Goal: Task Accomplishment & Management: Manage account settings

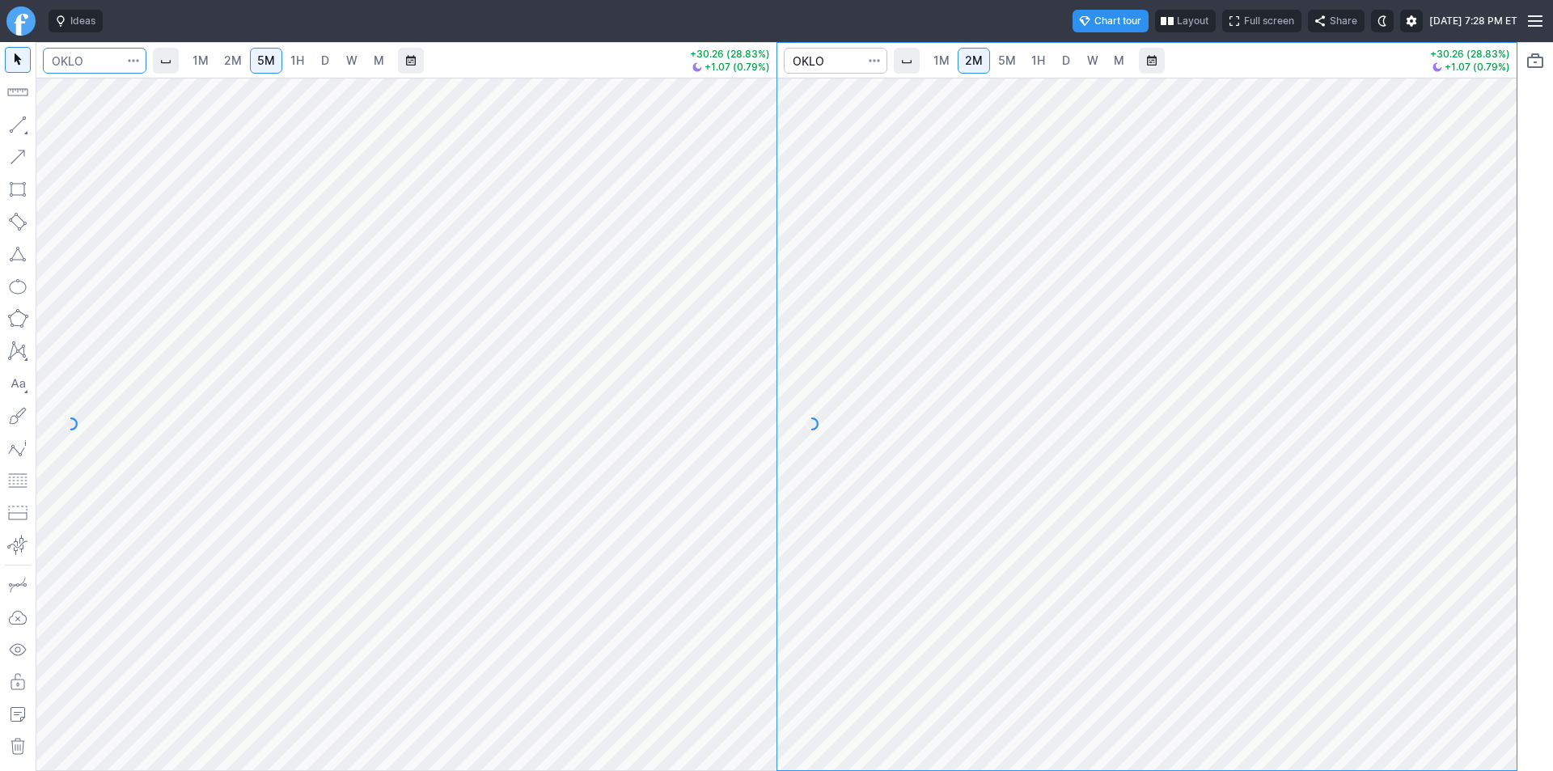
click at [111, 61] on input "Search" at bounding box center [95, 61] width 104 height 26
type input "wpm"
click at [144, 90] on span "Wheaton Precious Metals Corp" at bounding box center [179, 95] width 140 height 12
click at [342, 64] on link "W" at bounding box center [352, 61] width 26 height 26
click at [386, 62] on link "M" at bounding box center [379, 61] width 26 height 26
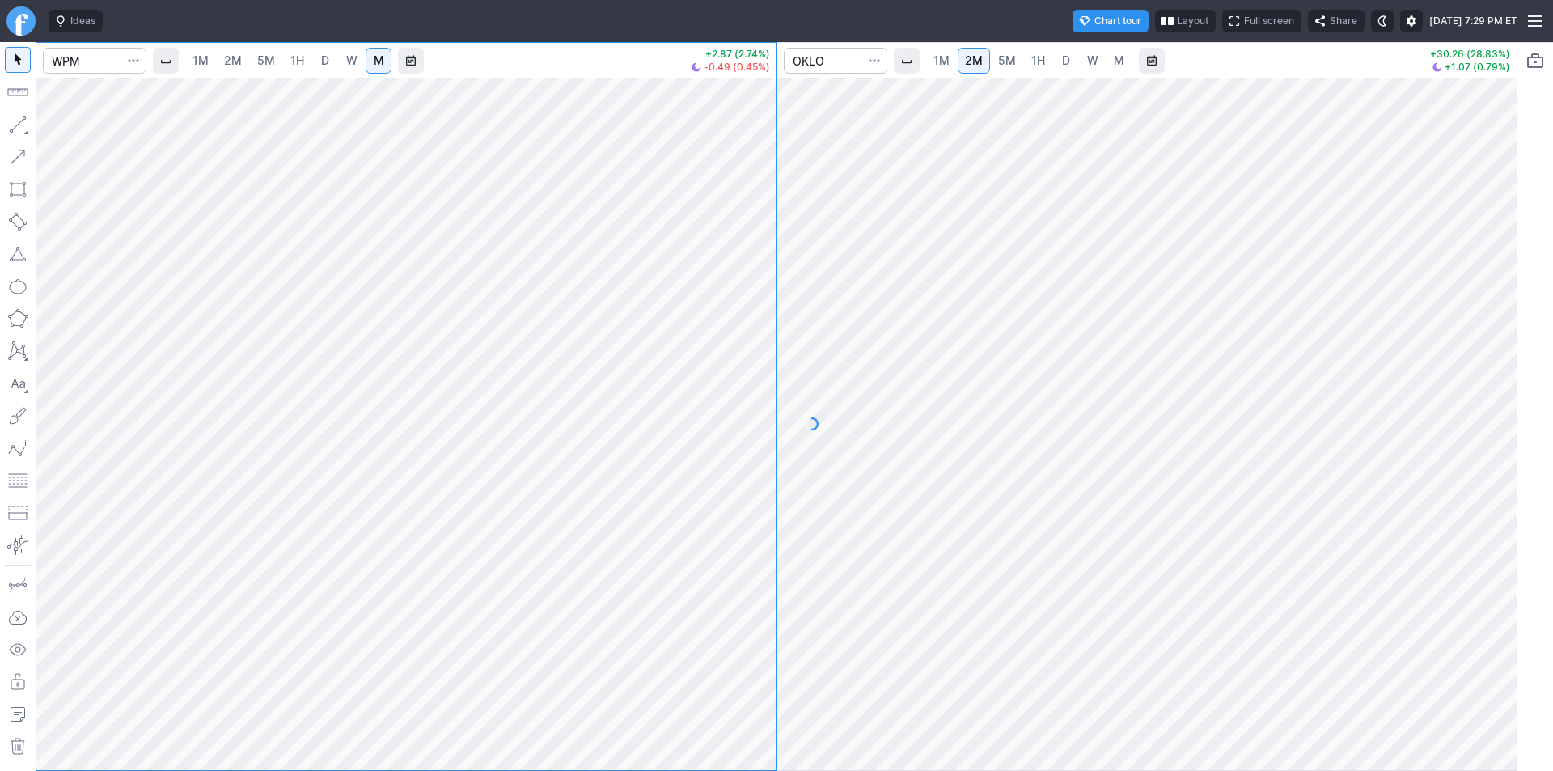
drag, startPoint x: 770, startPoint y: 163, endPoint x: 746, endPoint y: 417, distance: 255.9
click at [746, 417] on div at bounding box center [759, 420] width 34 height 652
click at [759, 357] on div at bounding box center [759, 420] width 34 height 652
click at [346, 53] on span "W" at bounding box center [351, 60] width 11 height 14
click at [784, 363] on div "1M 2M 5M 1H D W M +2.87 (2.74%) -0.49 (0.45%) 1M 2M 5M 1H D W M +30.26 (28.83%)…" at bounding box center [777, 406] width 1482 height 729
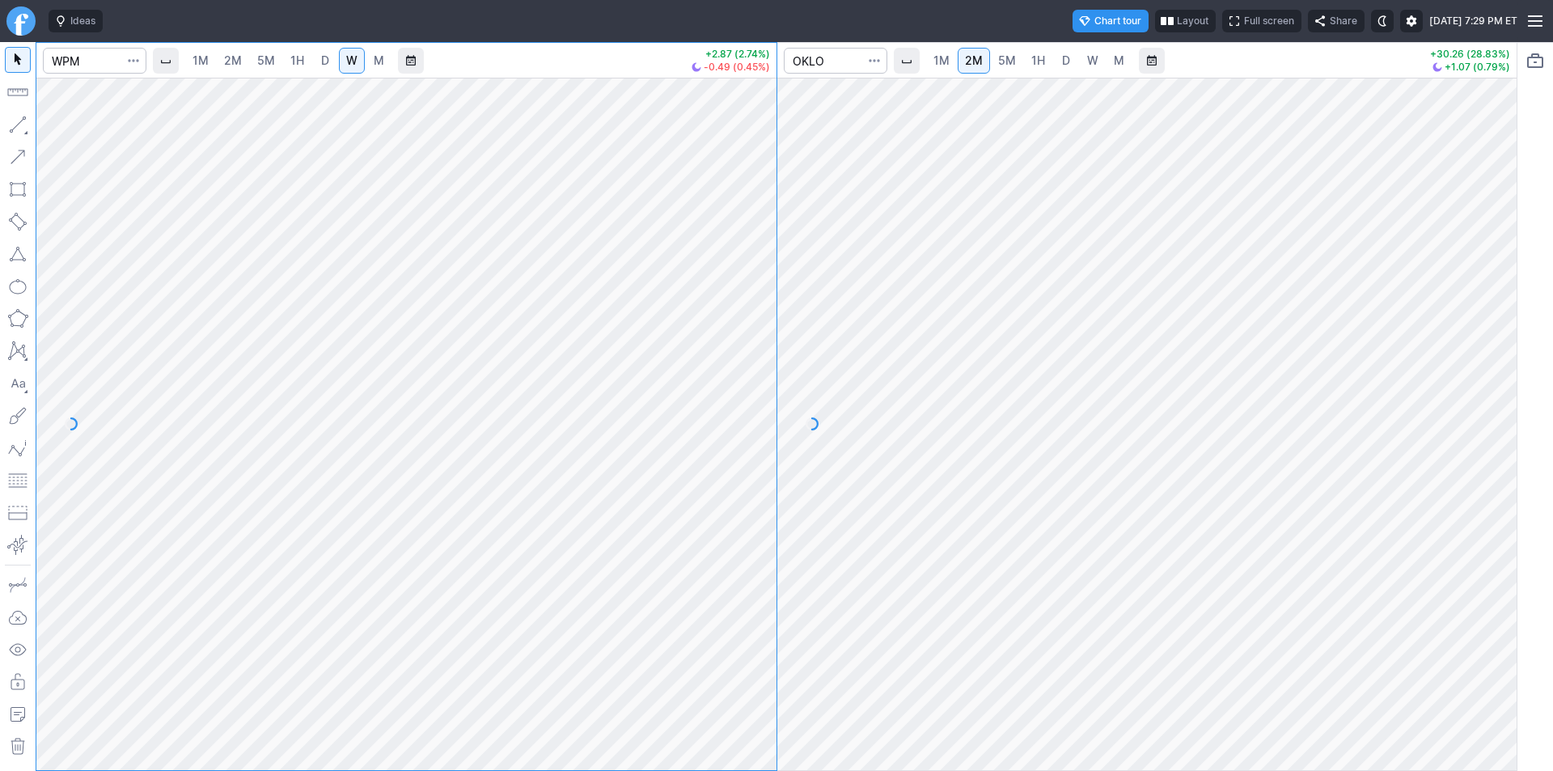
drag, startPoint x: 765, startPoint y: 349, endPoint x: 770, endPoint y: 303, distance: 46.4
click at [770, 303] on div at bounding box center [759, 420] width 34 height 652
click at [82, 59] on input "Search" at bounding box center [95, 61] width 104 height 26
click at [328, 61] on span "D" at bounding box center [324, 61] width 11 height 16
drag, startPoint x: 765, startPoint y: 129, endPoint x: 759, endPoint y: 218, distance: 88.3
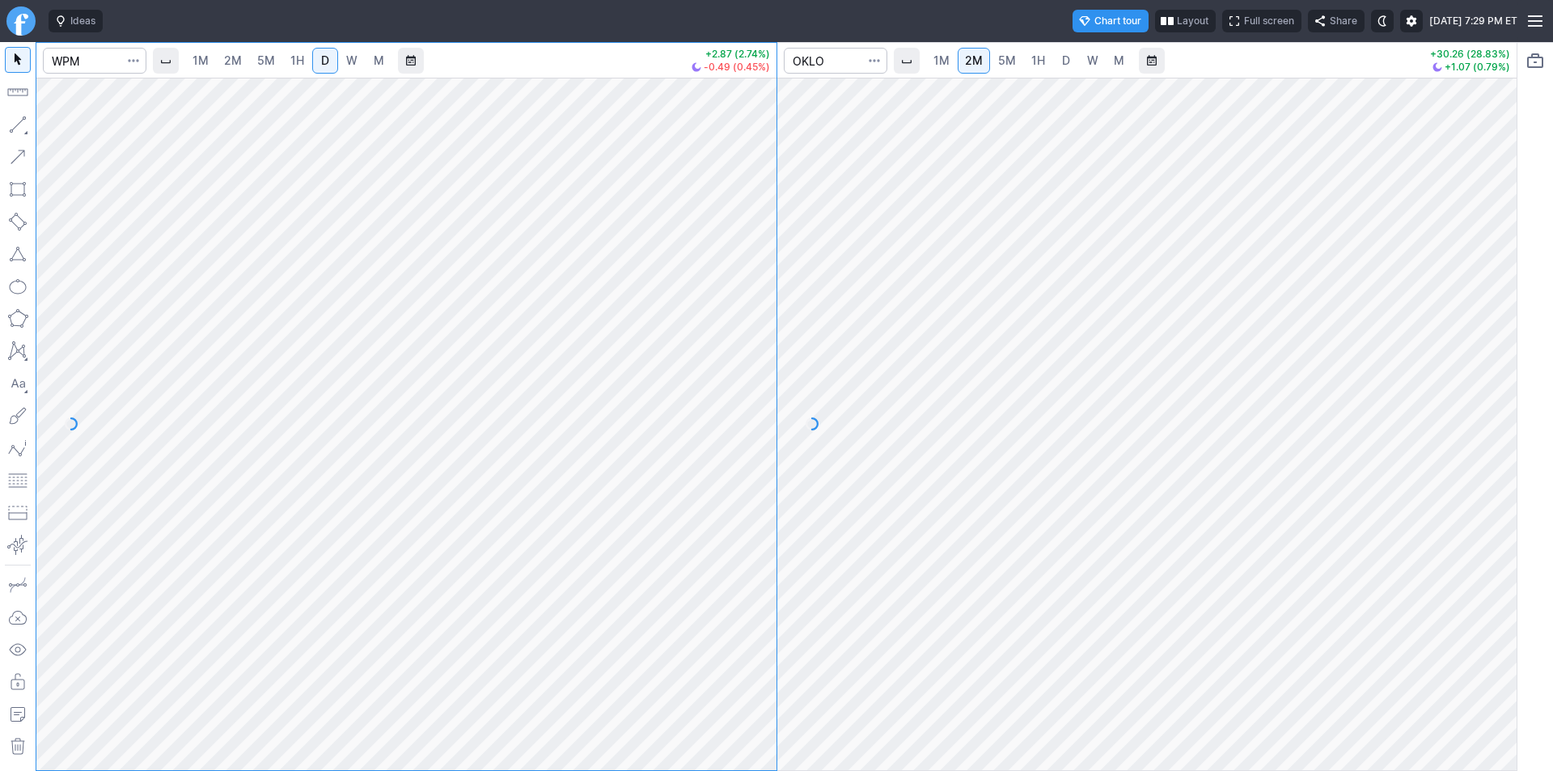
click at [759, 218] on div at bounding box center [759, 420] width 34 height 652
drag, startPoint x: 751, startPoint y: 222, endPoint x: 759, endPoint y: 363, distance: 141.7
click at [759, 363] on div at bounding box center [759, 420] width 34 height 652
click at [325, 63] on span "D" at bounding box center [325, 60] width 8 height 14
drag, startPoint x: 1499, startPoint y: 387, endPoint x: 1499, endPoint y: 428, distance: 40.4
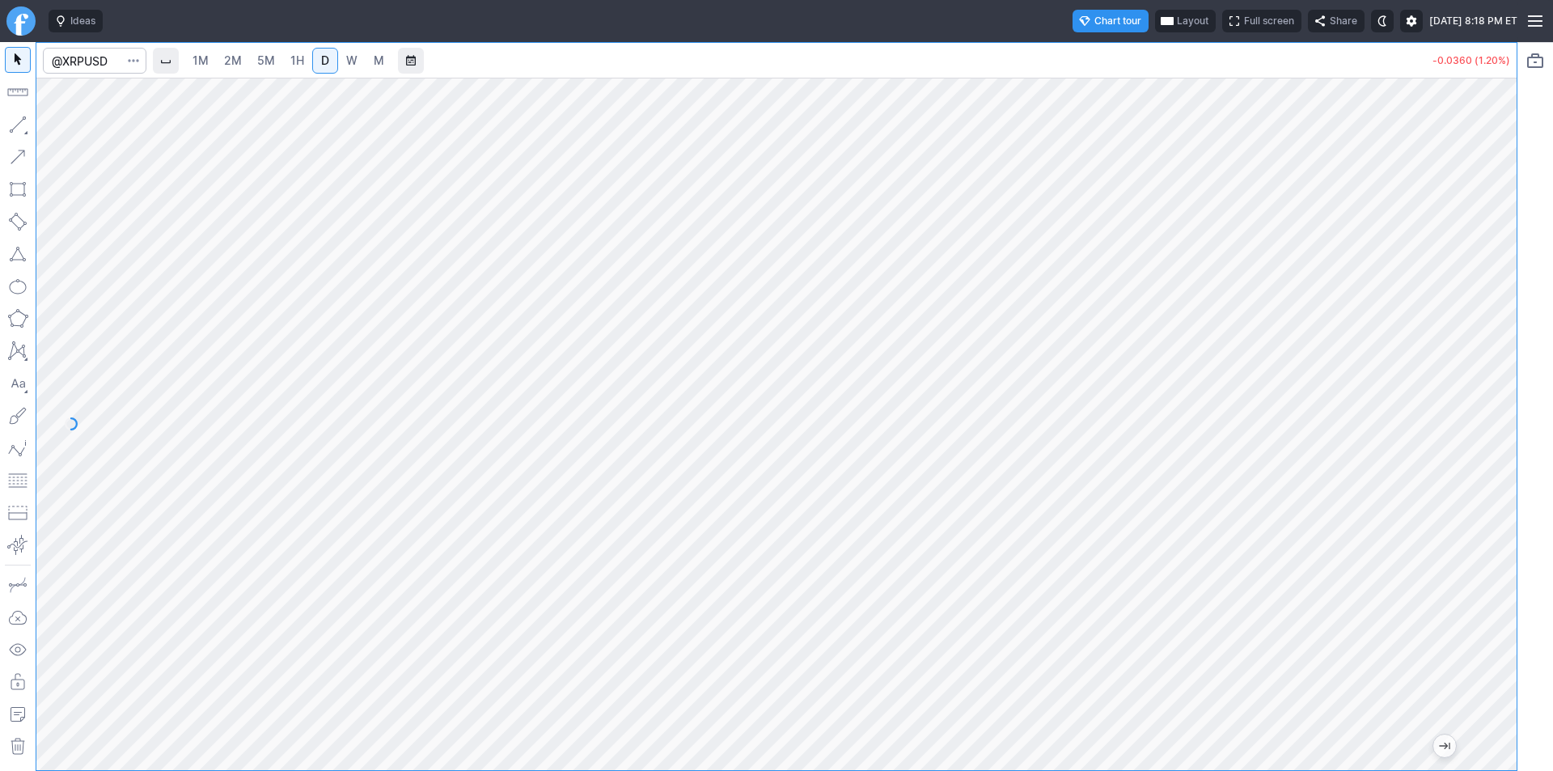
click at [1499, 428] on div at bounding box center [1499, 420] width 34 height 652
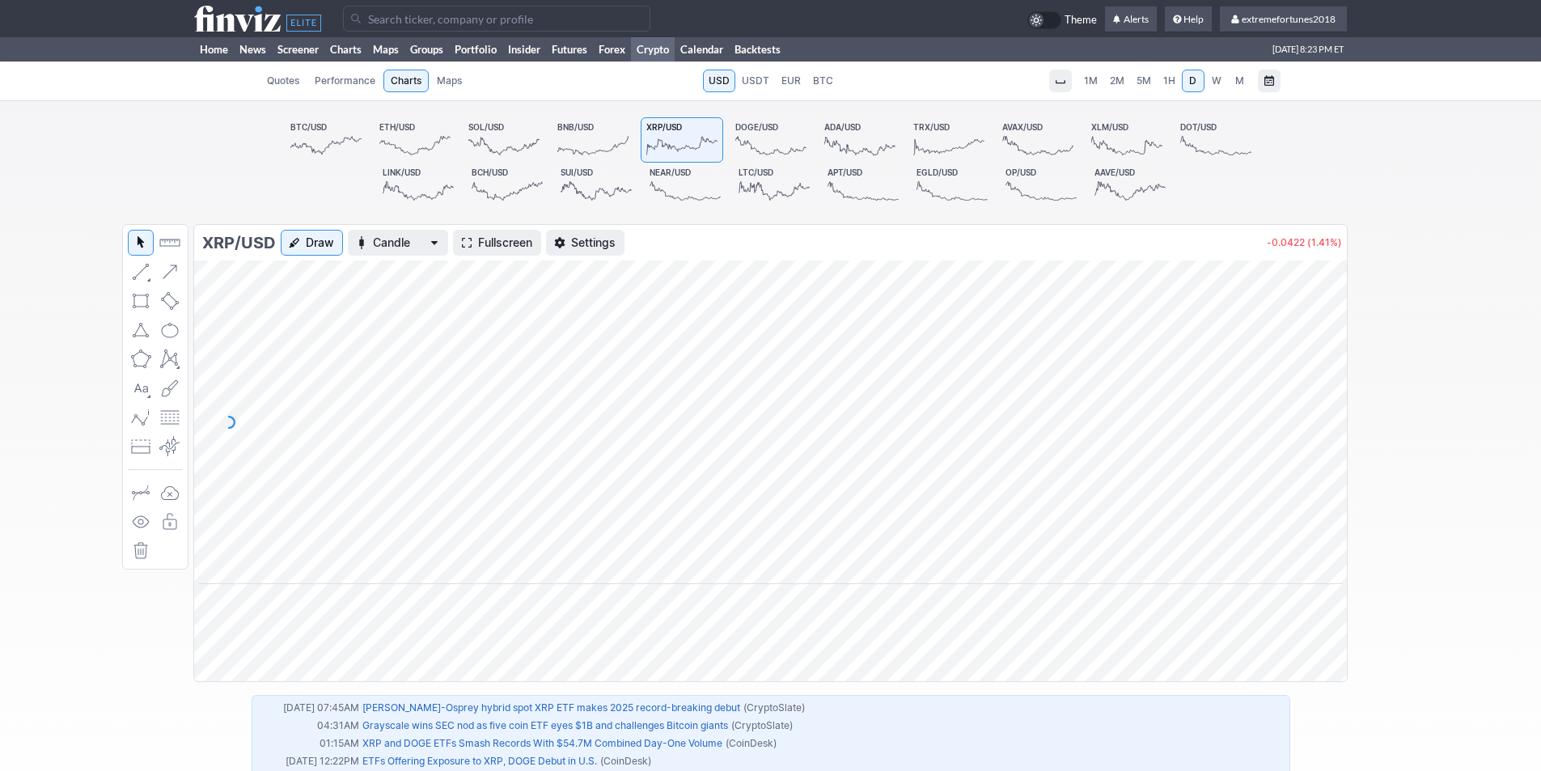
click at [411, 142] on icon at bounding box center [414, 145] width 71 height 23
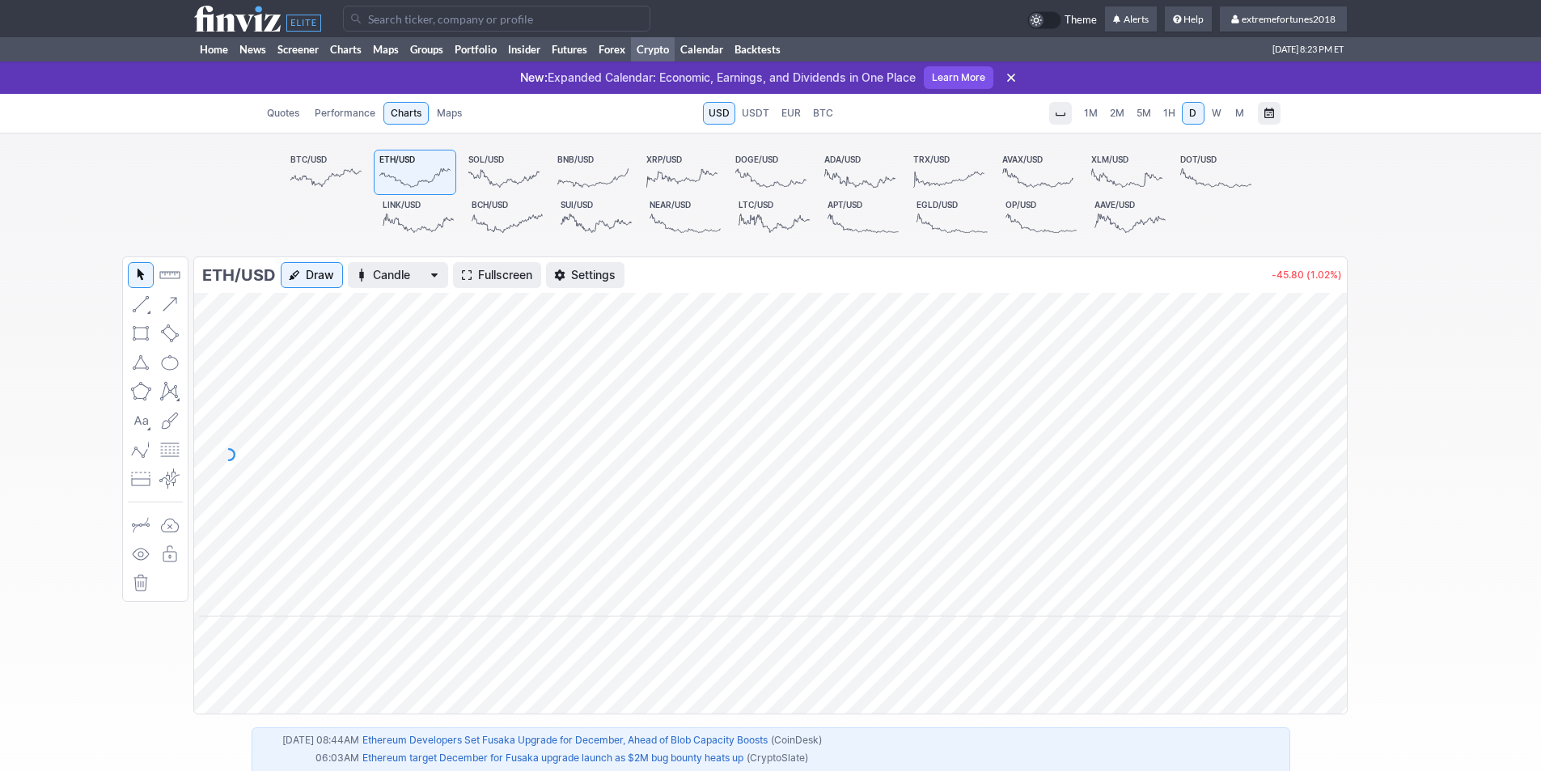
click at [515, 277] on span "Fullscreen" at bounding box center [505, 275] width 54 height 16
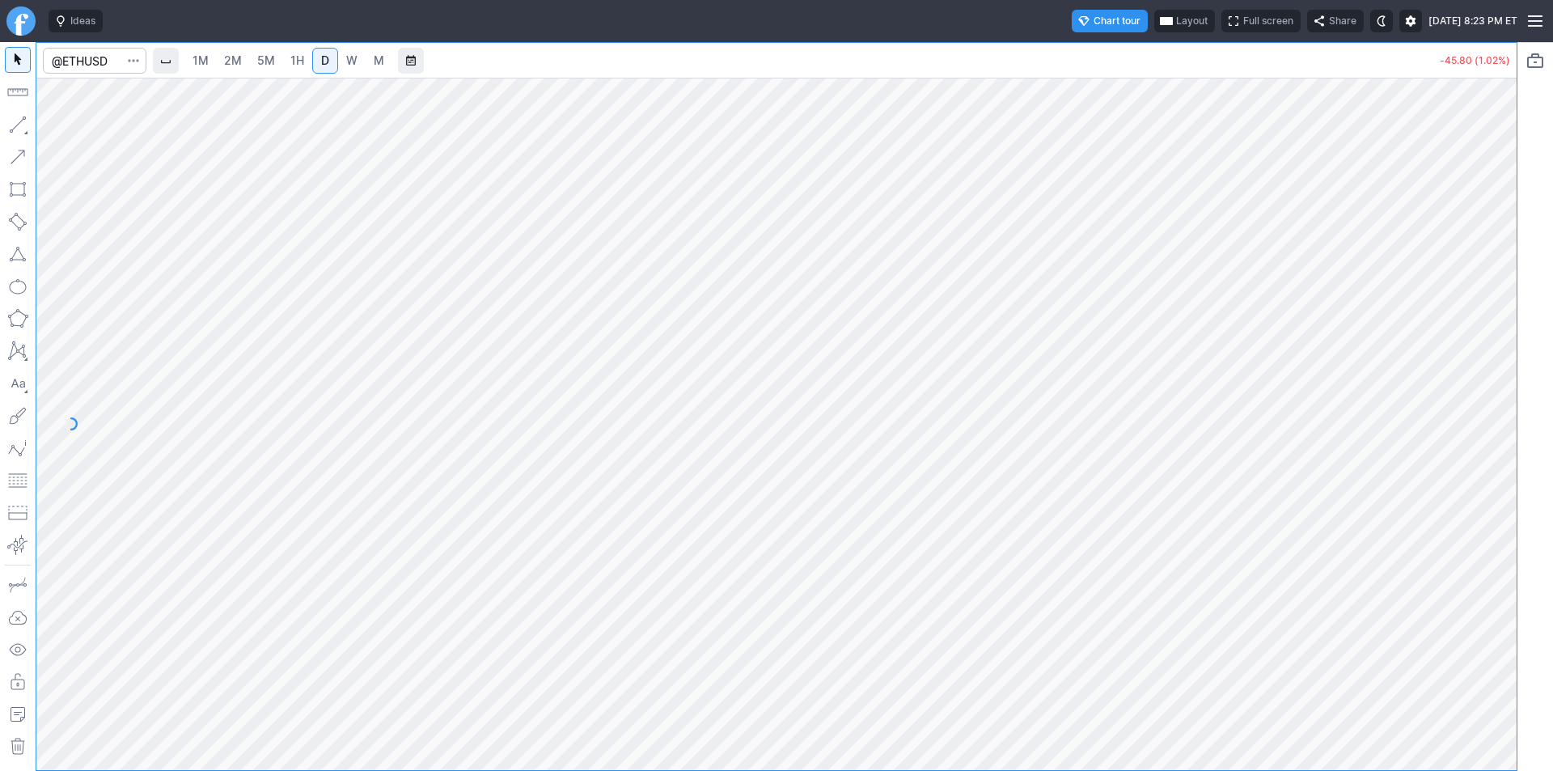
click at [374, 57] on span "M" at bounding box center [379, 60] width 11 height 14
drag, startPoint x: 1489, startPoint y: 602, endPoint x: 1485, endPoint y: 620, distance: 18.2
click at [1485, 620] on div at bounding box center [1499, 420] width 34 height 652
drag, startPoint x: 1494, startPoint y: 630, endPoint x: 1495, endPoint y: 497, distance: 132.6
click at [1499, 497] on div at bounding box center [1499, 420] width 34 height 652
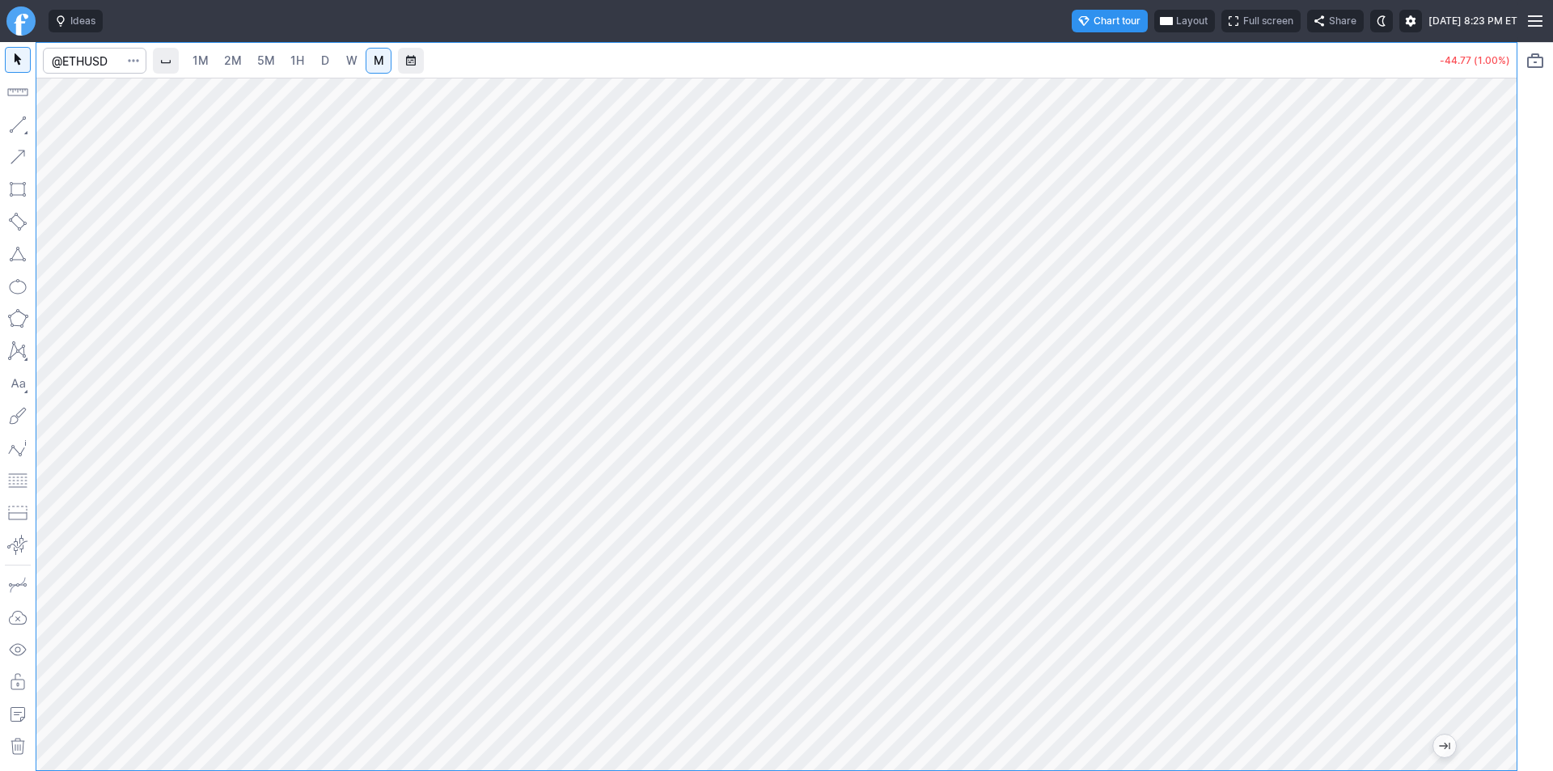
drag, startPoint x: 1488, startPoint y: 580, endPoint x: 1487, endPoint y: 454, distance: 125.3
click at [1487, 454] on div at bounding box center [1499, 420] width 34 height 652
drag, startPoint x: 1495, startPoint y: 561, endPoint x: 1491, endPoint y: 503, distance: 58.4
click at [1491, 503] on div at bounding box center [1499, 420] width 34 height 652
drag, startPoint x: 1507, startPoint y: 511, endPoint x: 1499, endPoint y: 590, distance: 79.6
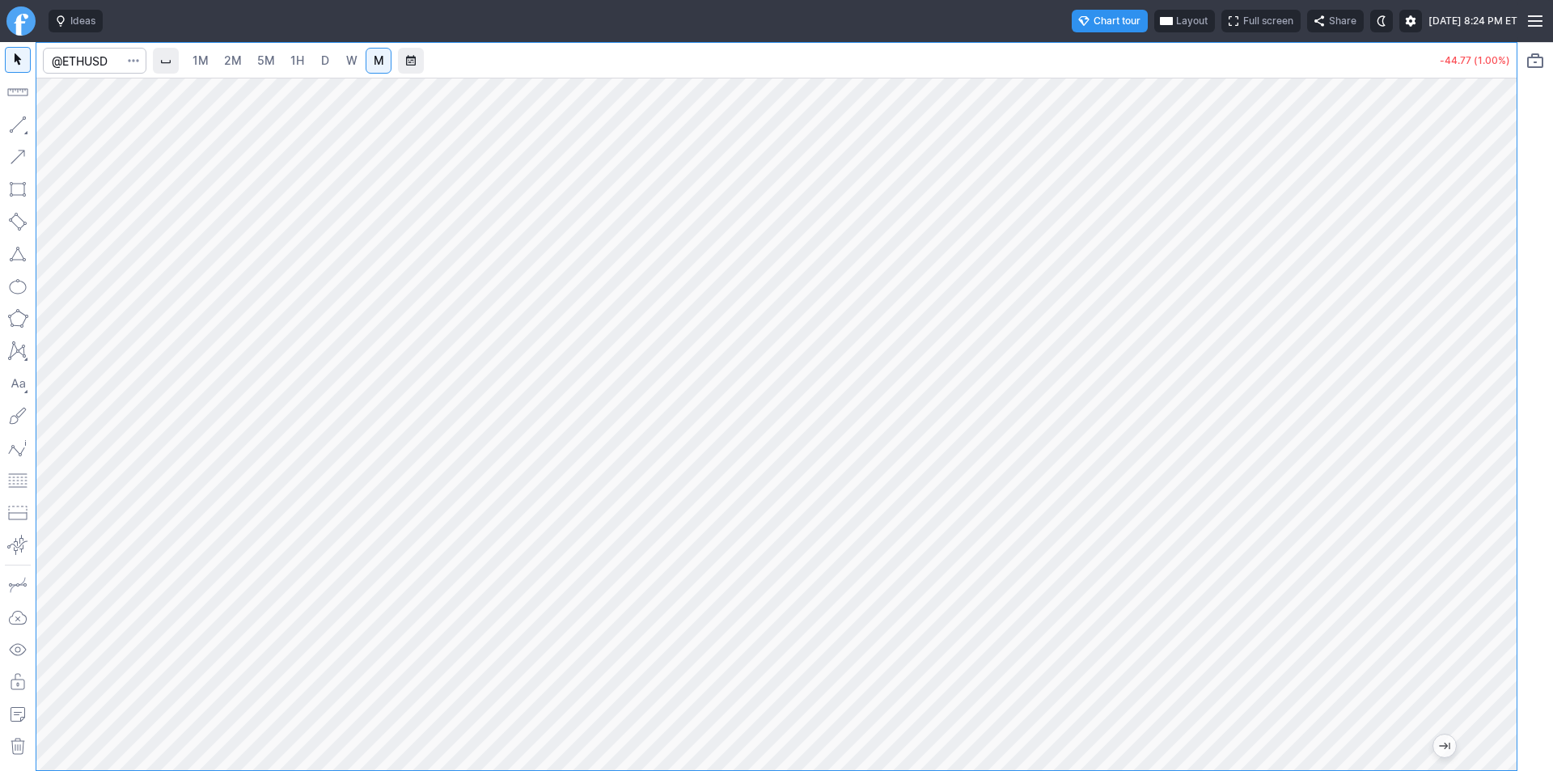
click at [1515, 608] on div at bounding box center [1499, 420] width 34 height 652
drag, startPoint x: 1502, startPoint y: 339, endPoint x: 1524, endPoint y: 463, distance: 126.4
click at [1524, 463] on div "1M 2M 5M 1H D W M -44.77 (1.00%)" at bounding box center [776, 406] width 1553 height 729
drag, startPoint x: 1499, startPoint y: 387, endPoint x: 1486, endPoint y: 517, distance: 130.0
click at [1495, 522] on div at bounding box center [1499, 420] width 34 height 652
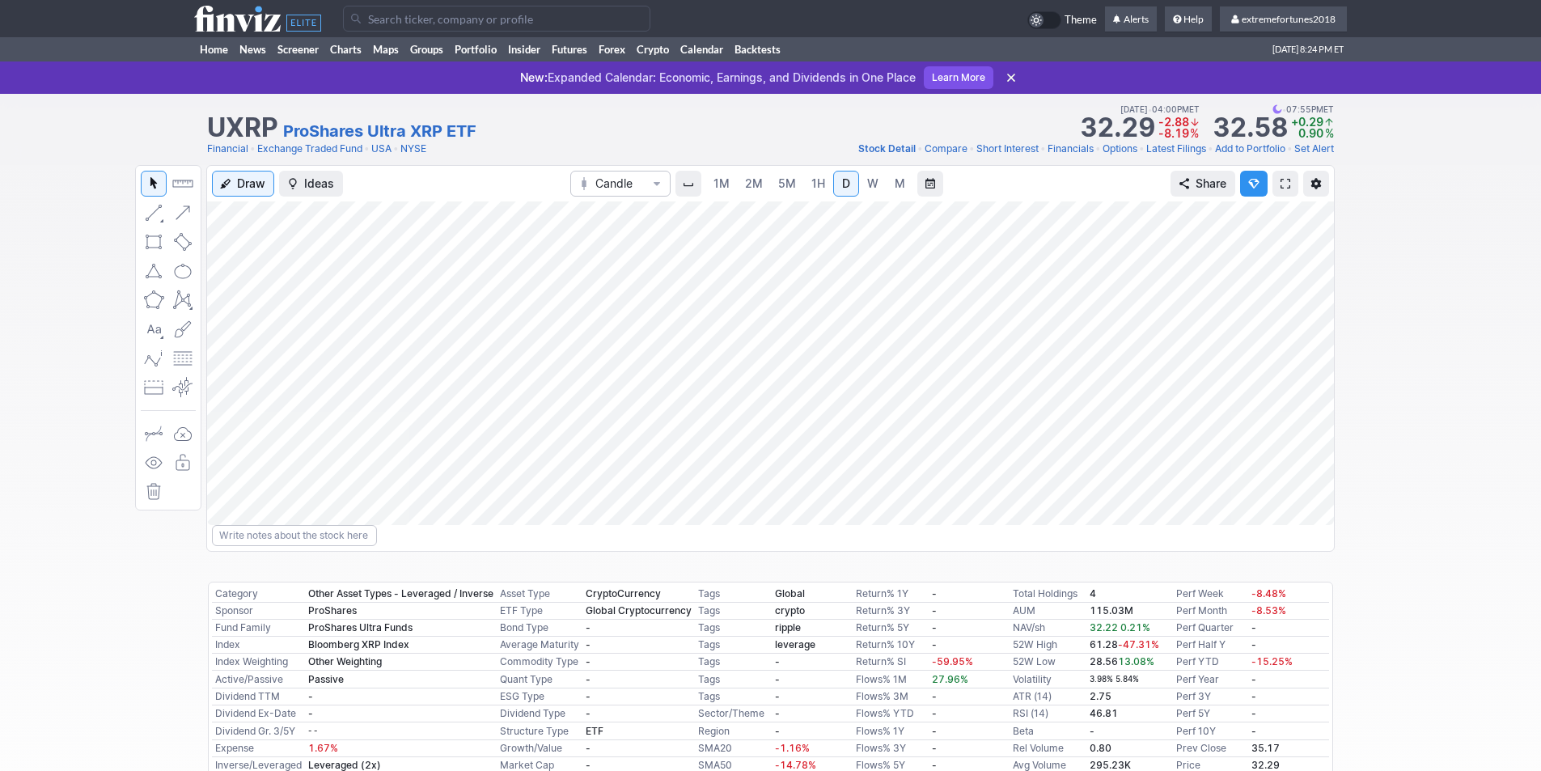
click at [403, 20] on input "Search" at bounding box center [496, 19] width 307 height 26
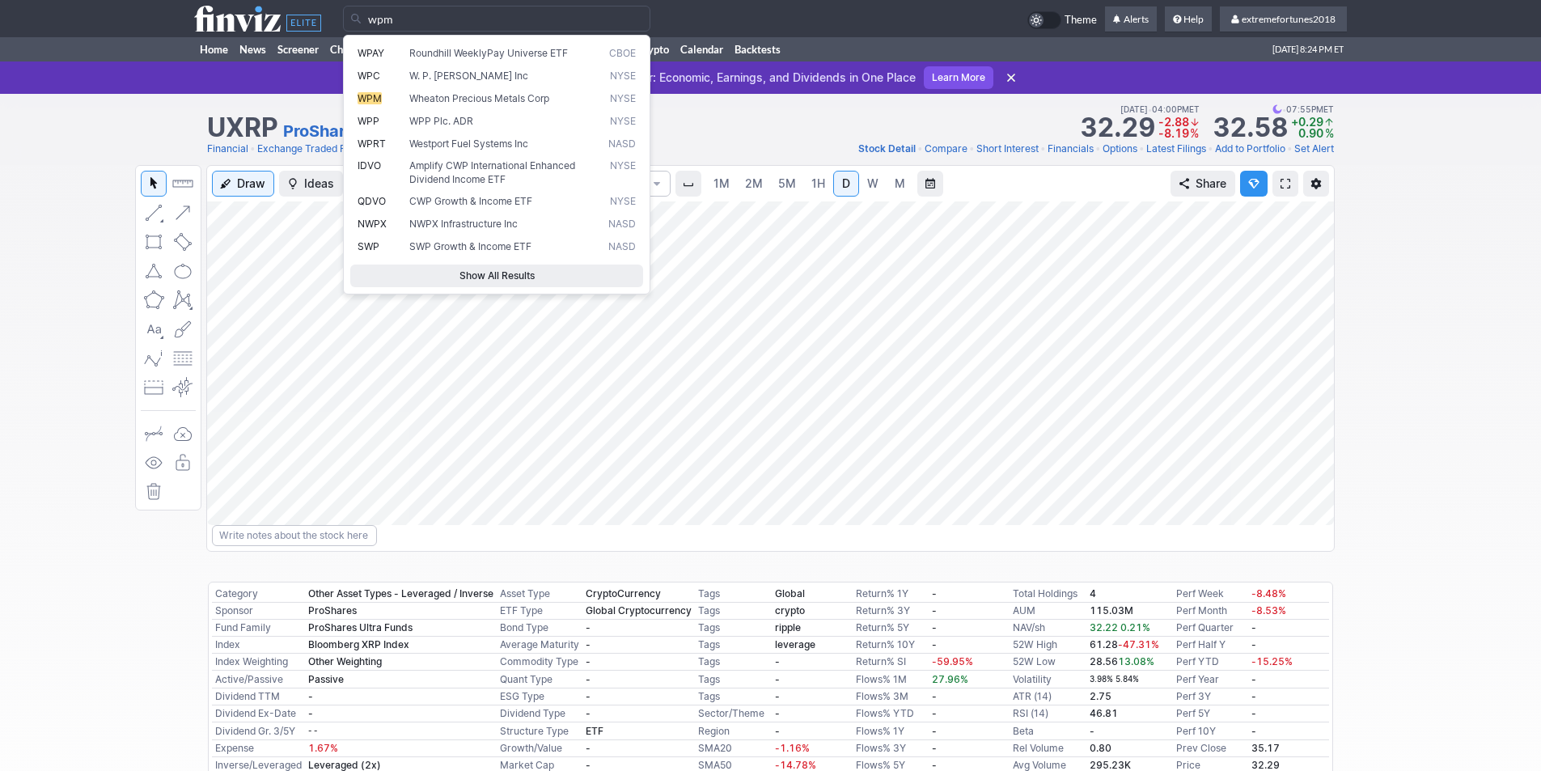
type input "wpm"
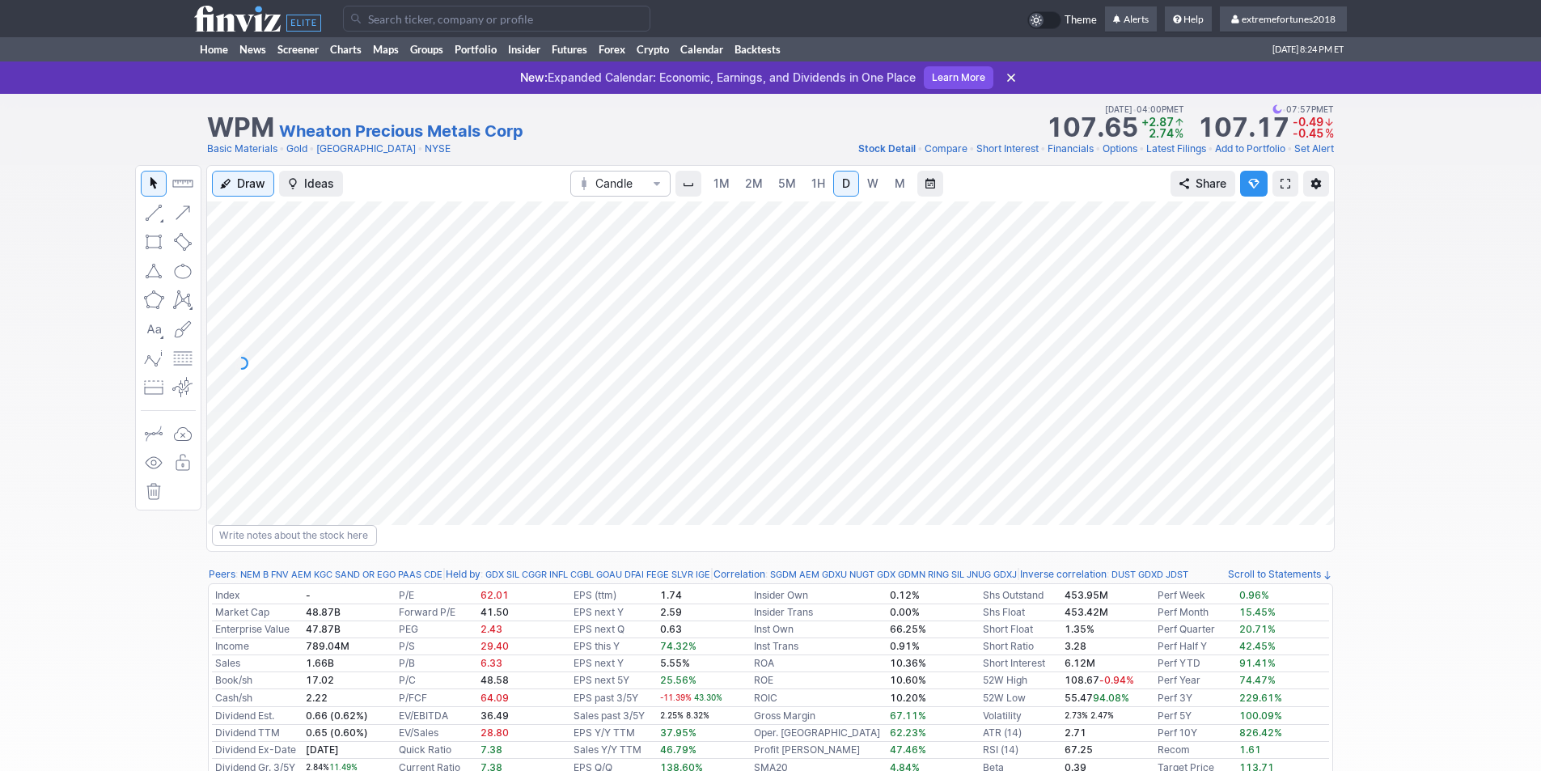
drag, startPoint x: 1311, startPoint y: 344, endPoint x: 1302, endPoint y: 344, distance: 8.9
click at [1311, 347] on div at bounding box center [1317, 359] width 34 height 283
drag, startPoint x: 1317, startPoint y: 417, endPoint x: 1304, endPoint y: 367, distance: 51.8
click at [1304, 367] on div at bounding box center [1317, 359] width 34 height 283
drag, startPoint x: 1314, startPoint y: 362, endPoint x: 1300, endPoint y: 333, distance: 32.2
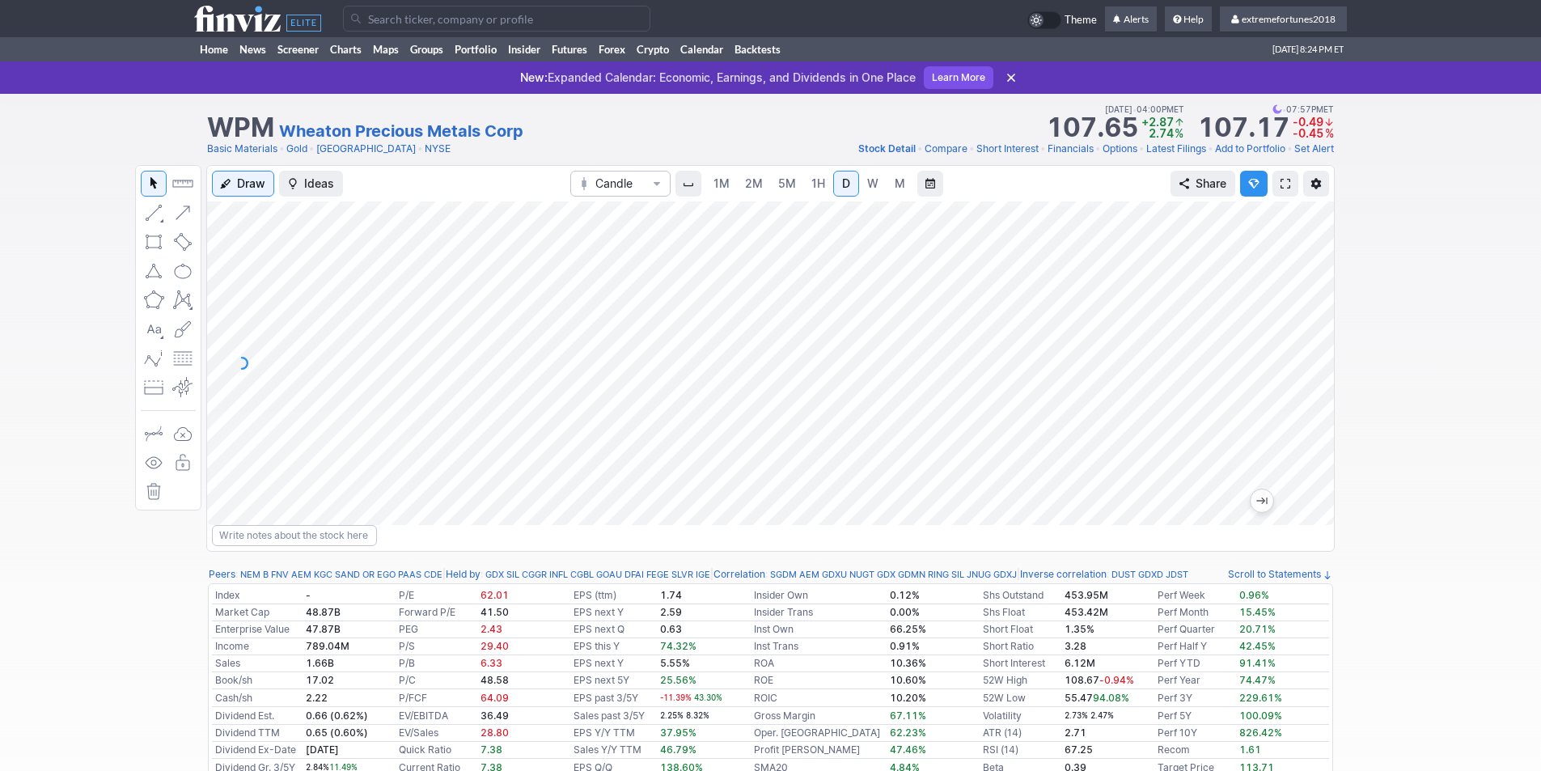
click at [1312, 327] on div at bounding box center [1317, 359] width 34 height 283
click at [1243, 144] on link "Add to Portfolio" at bounding box center [1250, 149] width 70 height 16
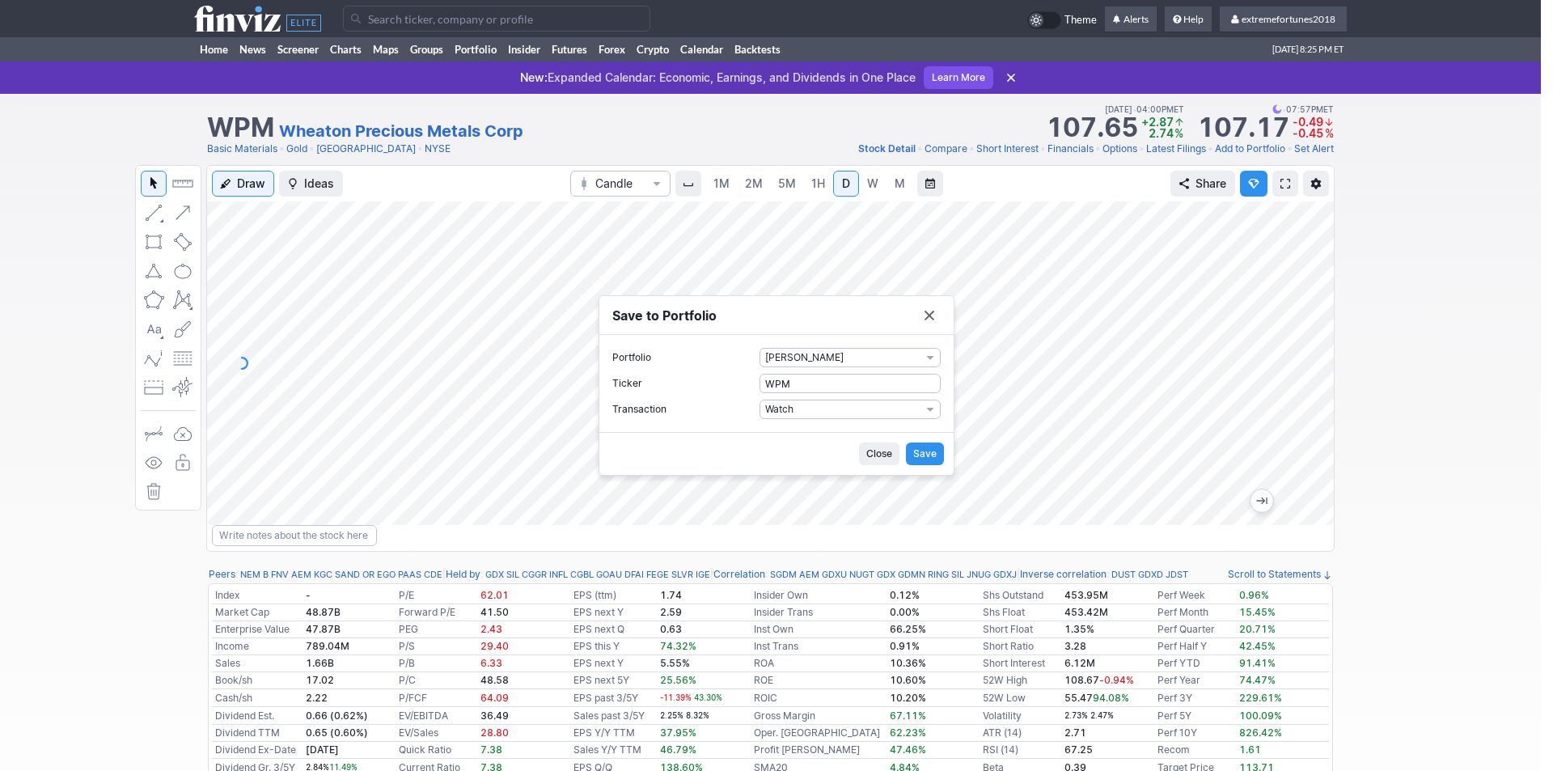
click at [938, 454] on button "Save" at bounding box center [925, 453] width 38 height 23
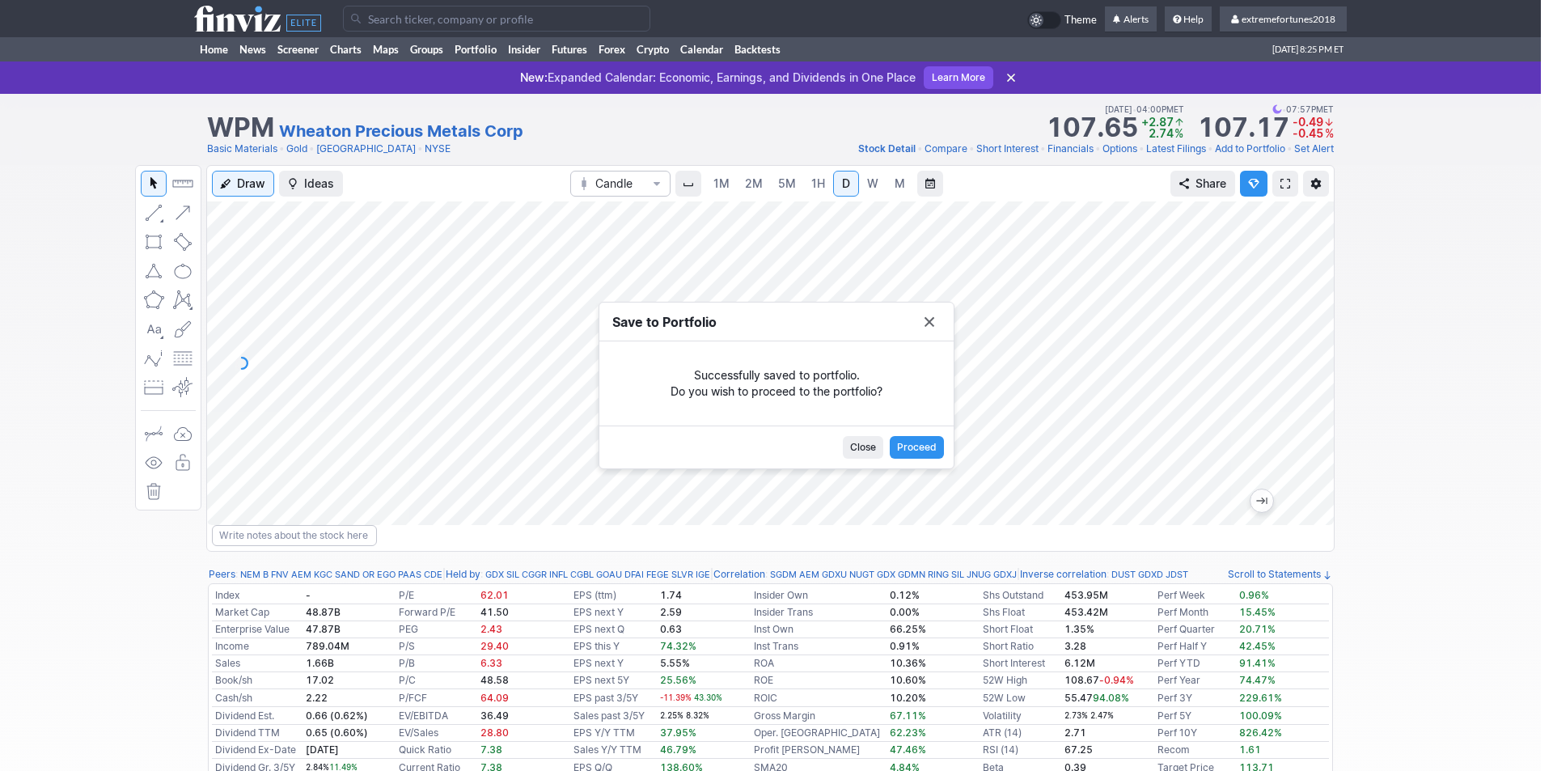
click at [926, 445] on span "Proceed" at bounding box center [917, 447] width 40 height 16
